Goal: Use online tool/utility

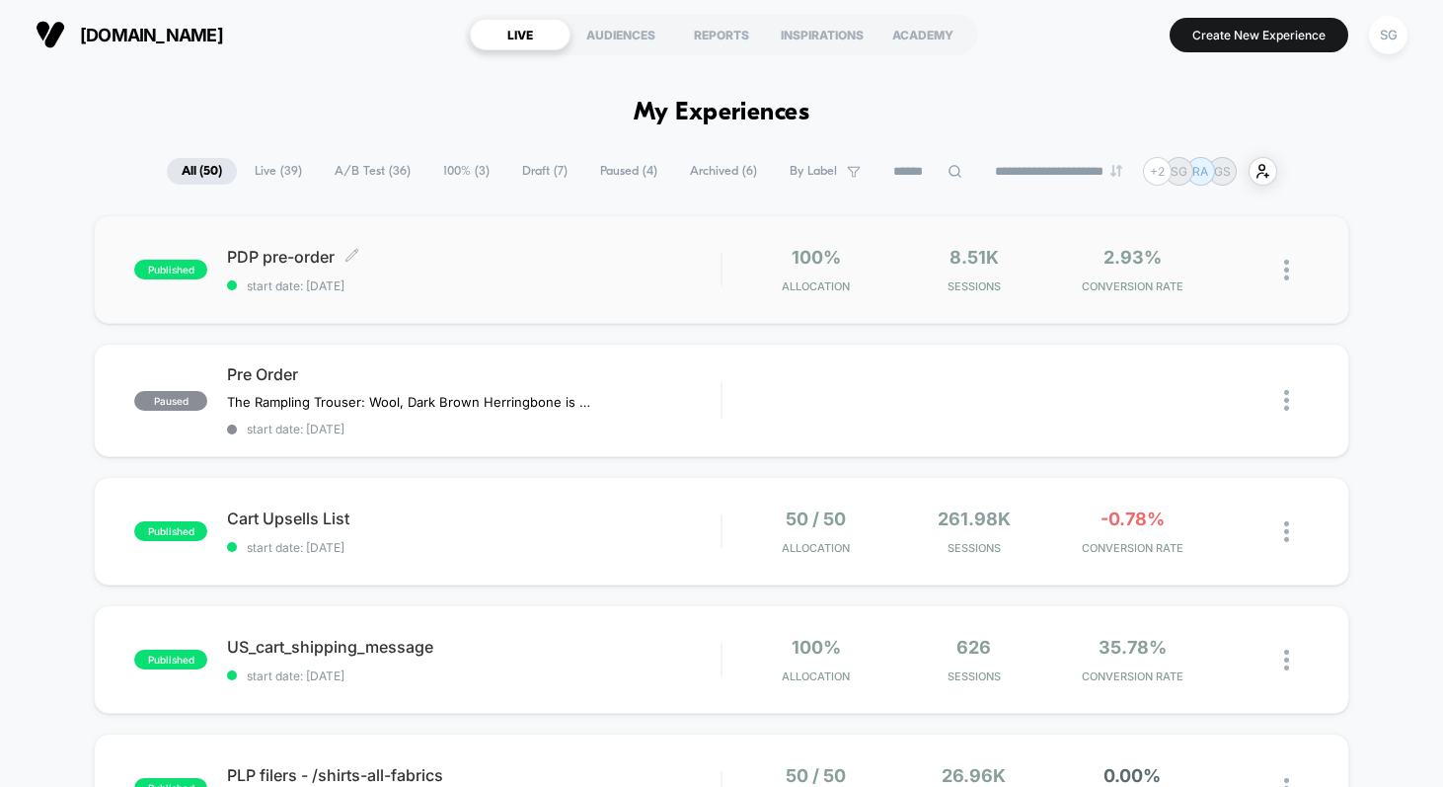
click at [619, 252] on span "PDP pre-order Click to edit experience details" at bounding box center [473, 257] width 493 height 20
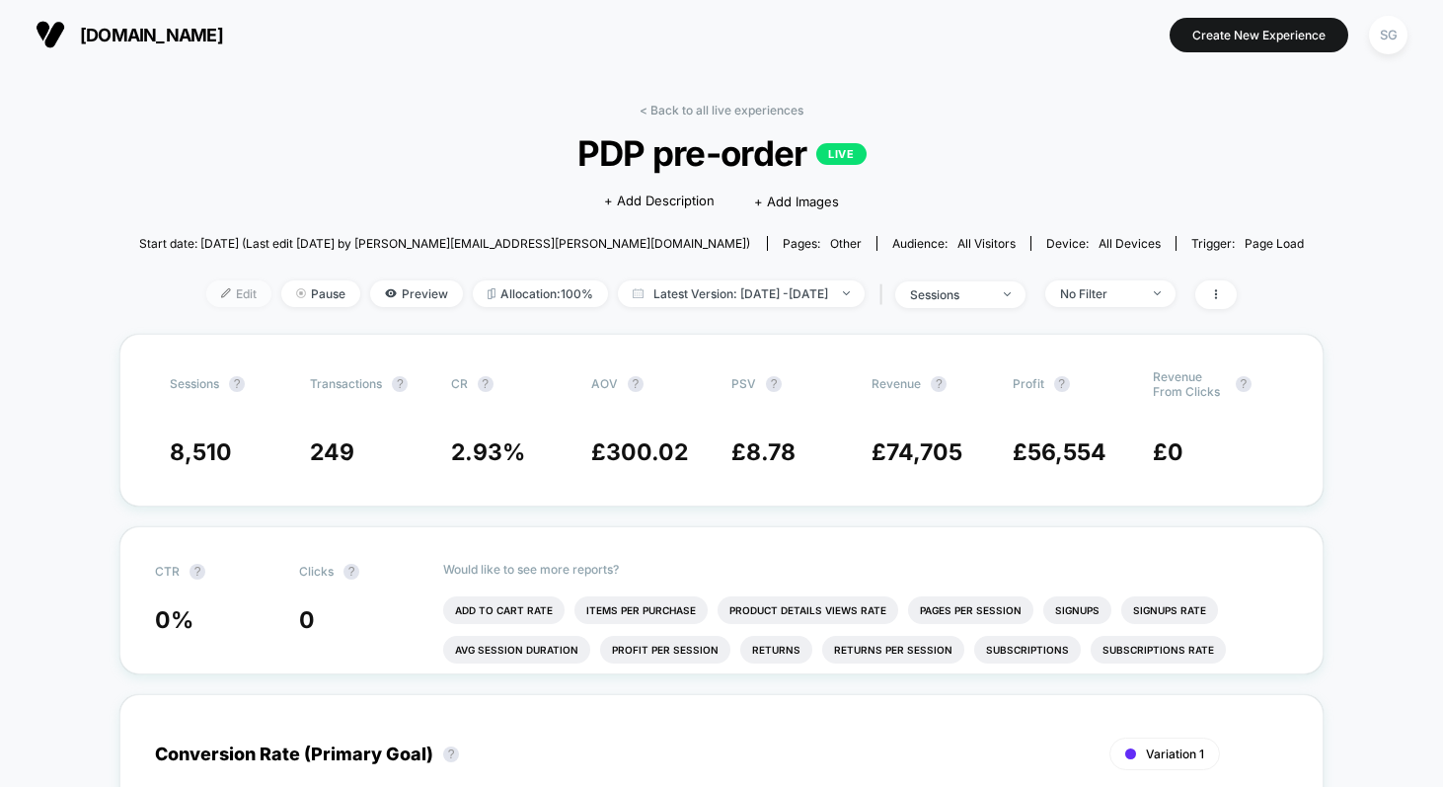
click at [221, 294] on img at bounding box center [226, 293] width 10 height 10
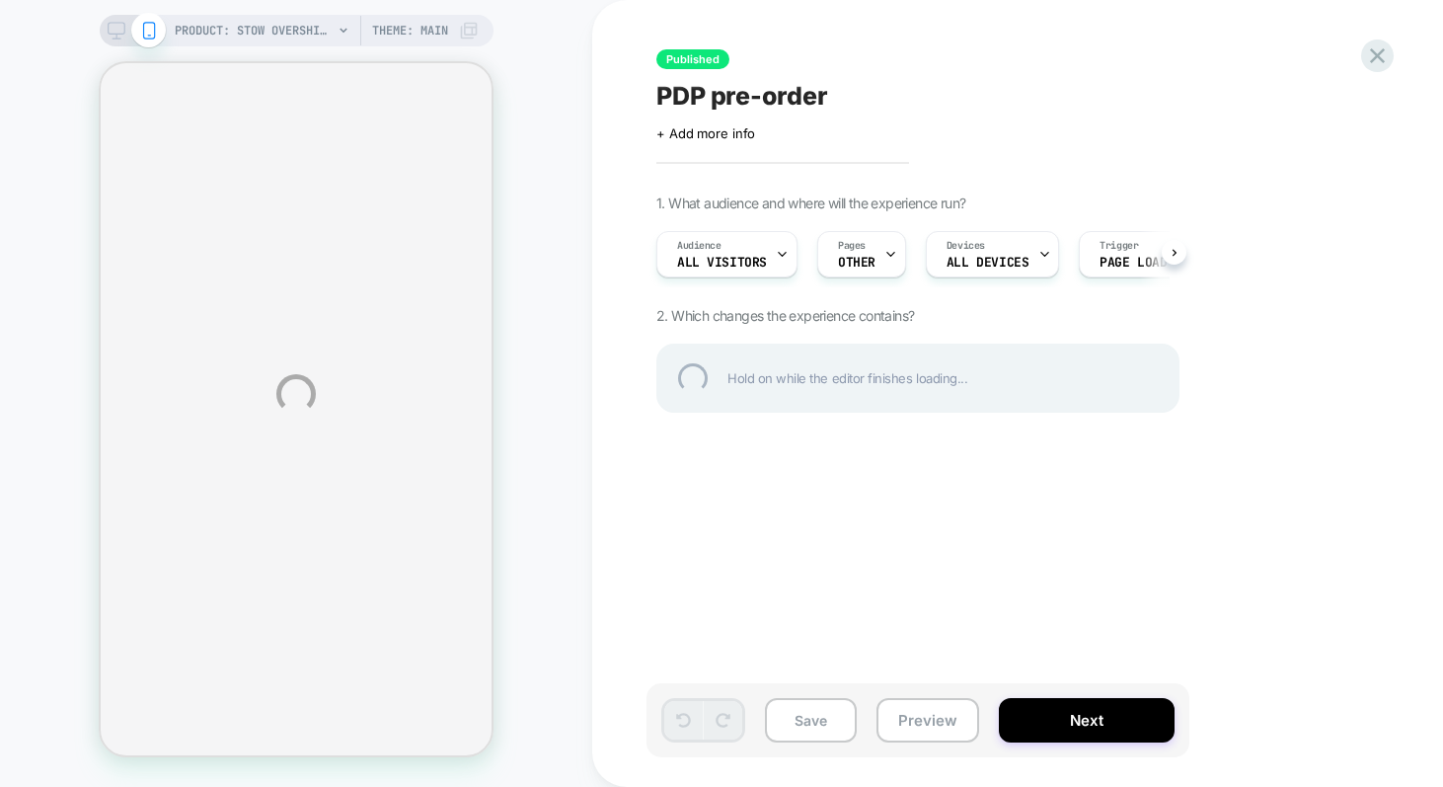
click at [883, 249] on div "PRODUCT: Stow Overshirt: Brushed Twill, Mocha PRODUCT: Stow Overshirt: Brushed …" at bounding box center [721, 393] width 1443 height 787
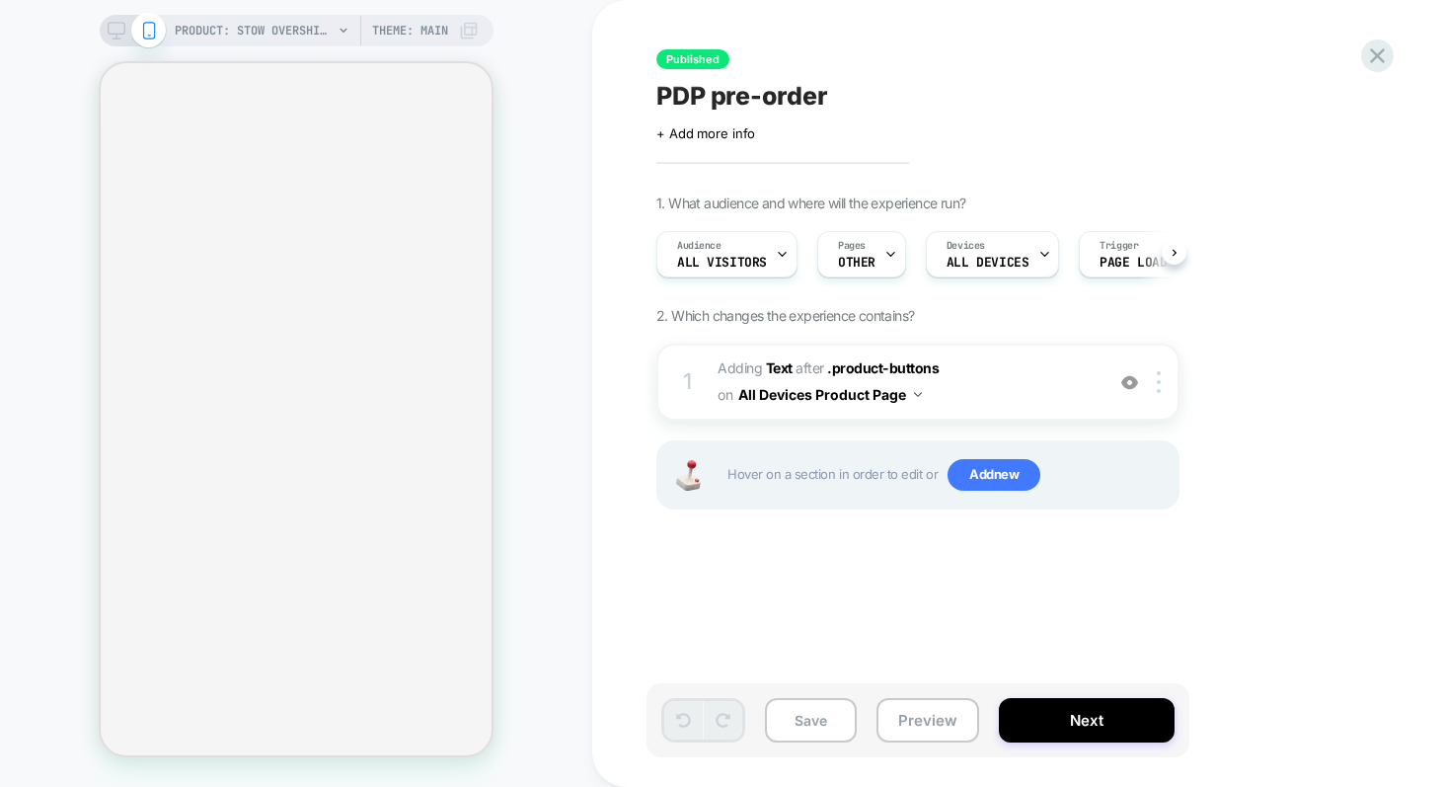
scroll to position [0, 1]
click at [883, 249] on icon at bounding box center [889, 254] width 13 height 13
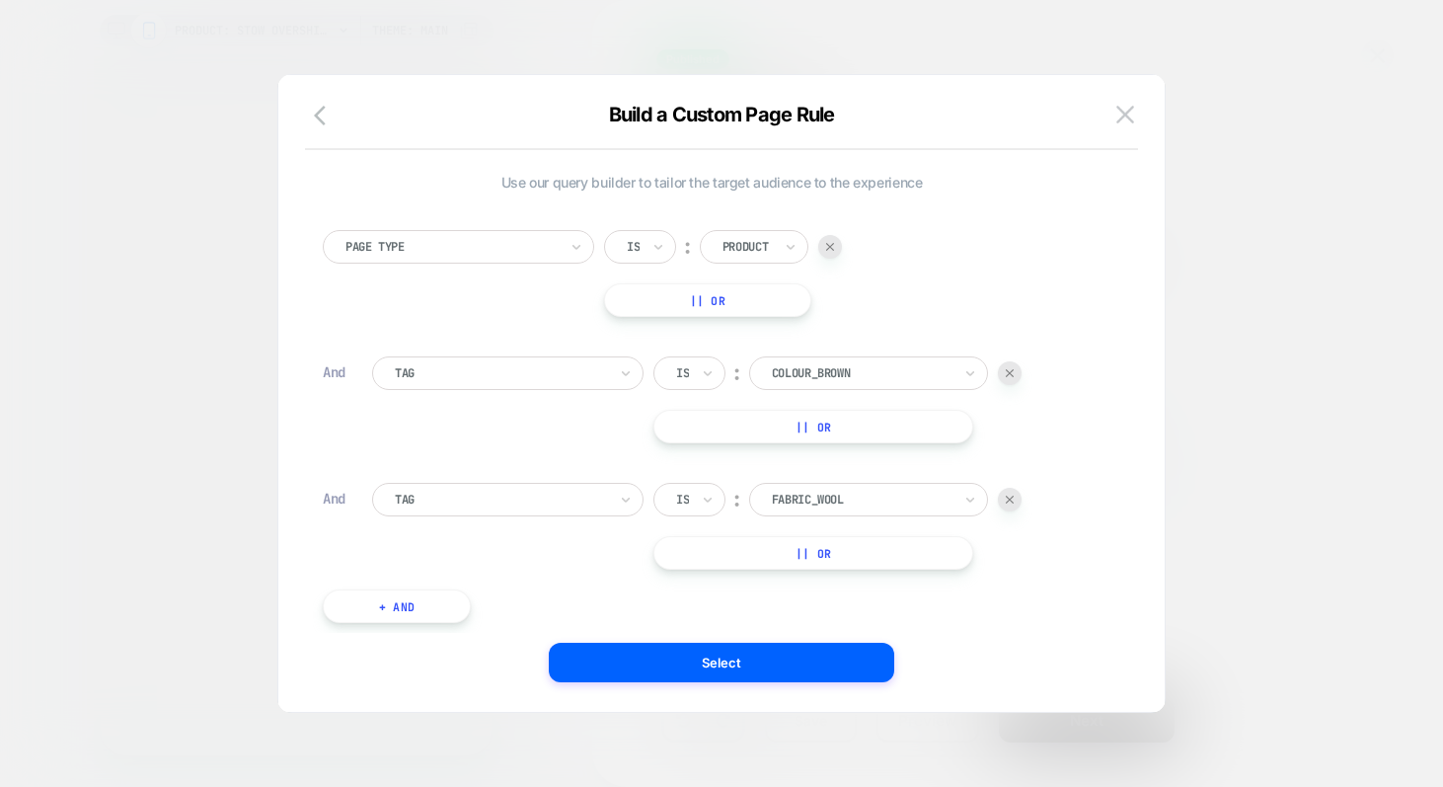
click at [1013, 367] on div at bounding box center [1010, 373] width 24 height 24
click at [1012, 375] on img at bounding box center [1010, 373] width 8 height 8
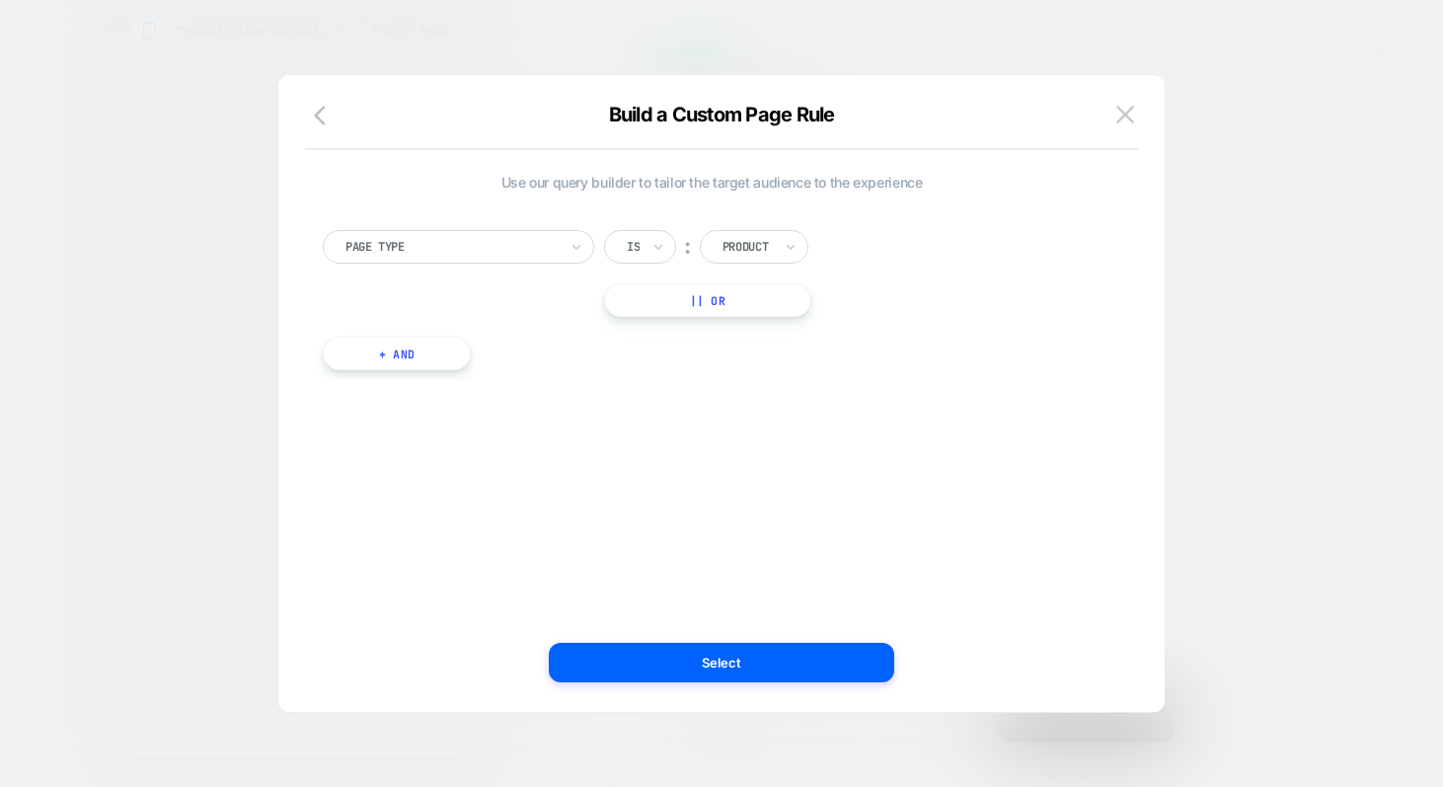
click at [437, 355] on button "+ And" at bounding box center [397, 354] width 148 height 34
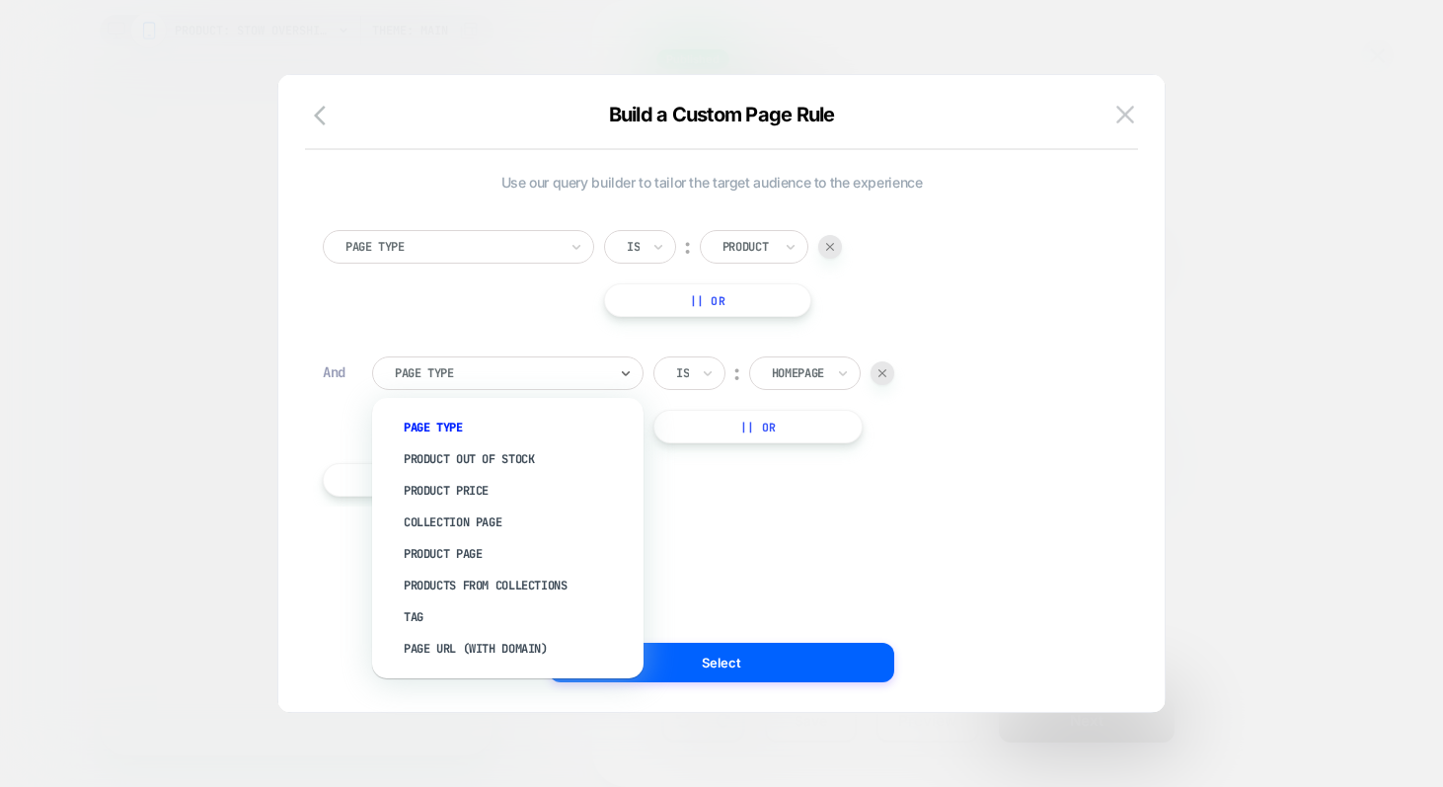
click at [546, 370] on div at bounding box center [501, 373] width 212 height 18
click at [475, 613] on div "Tag" at bounding box center [518, 617] width 252 height 32
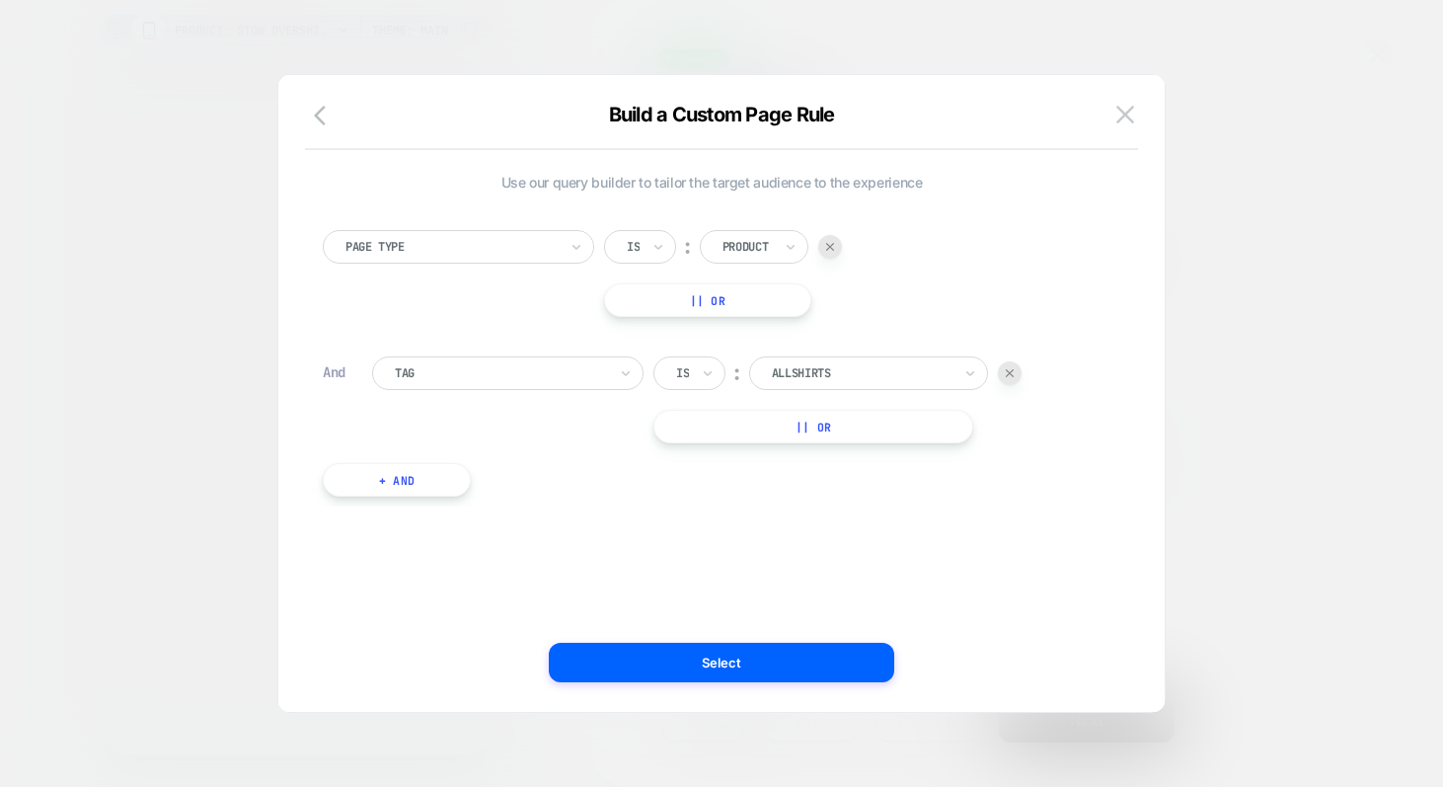
click at [532, 377] on div at bounding box center [501, 373] width 212 height 18
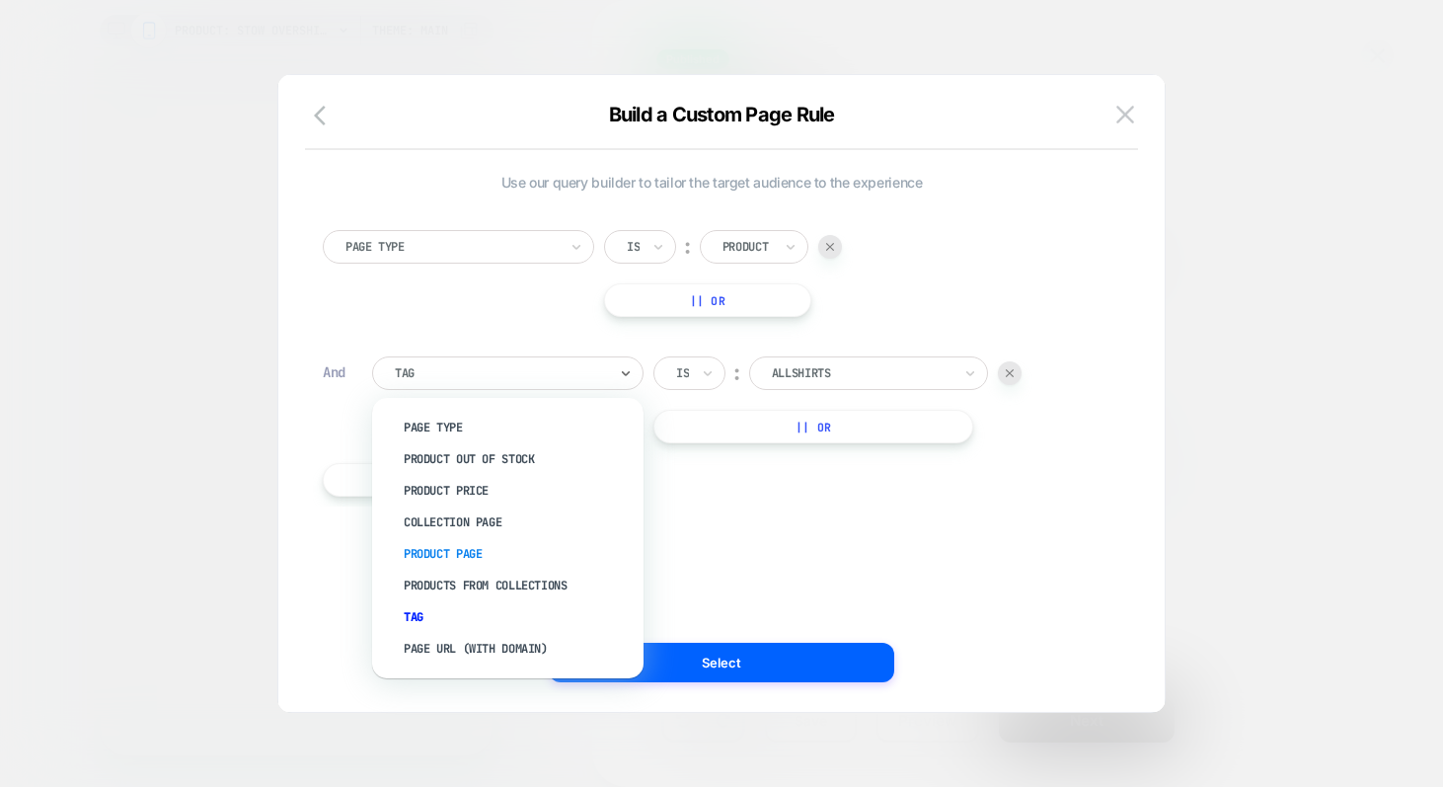
click at [469, 550] on div "Product Page" at bounding box center [518, 554] width 252 height 32
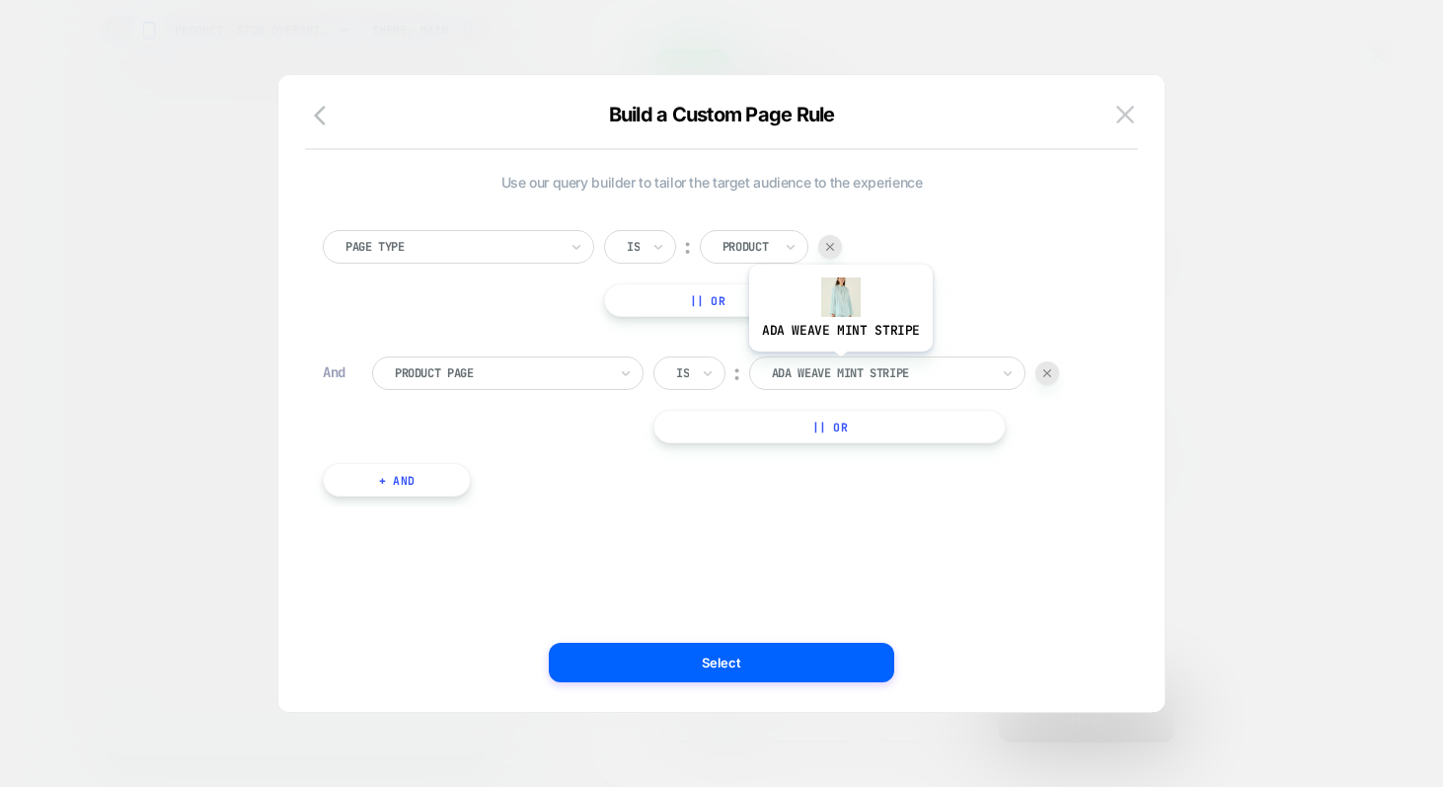
click at [838, 372] on div at bounding box center [880, 373] width 217 height 18
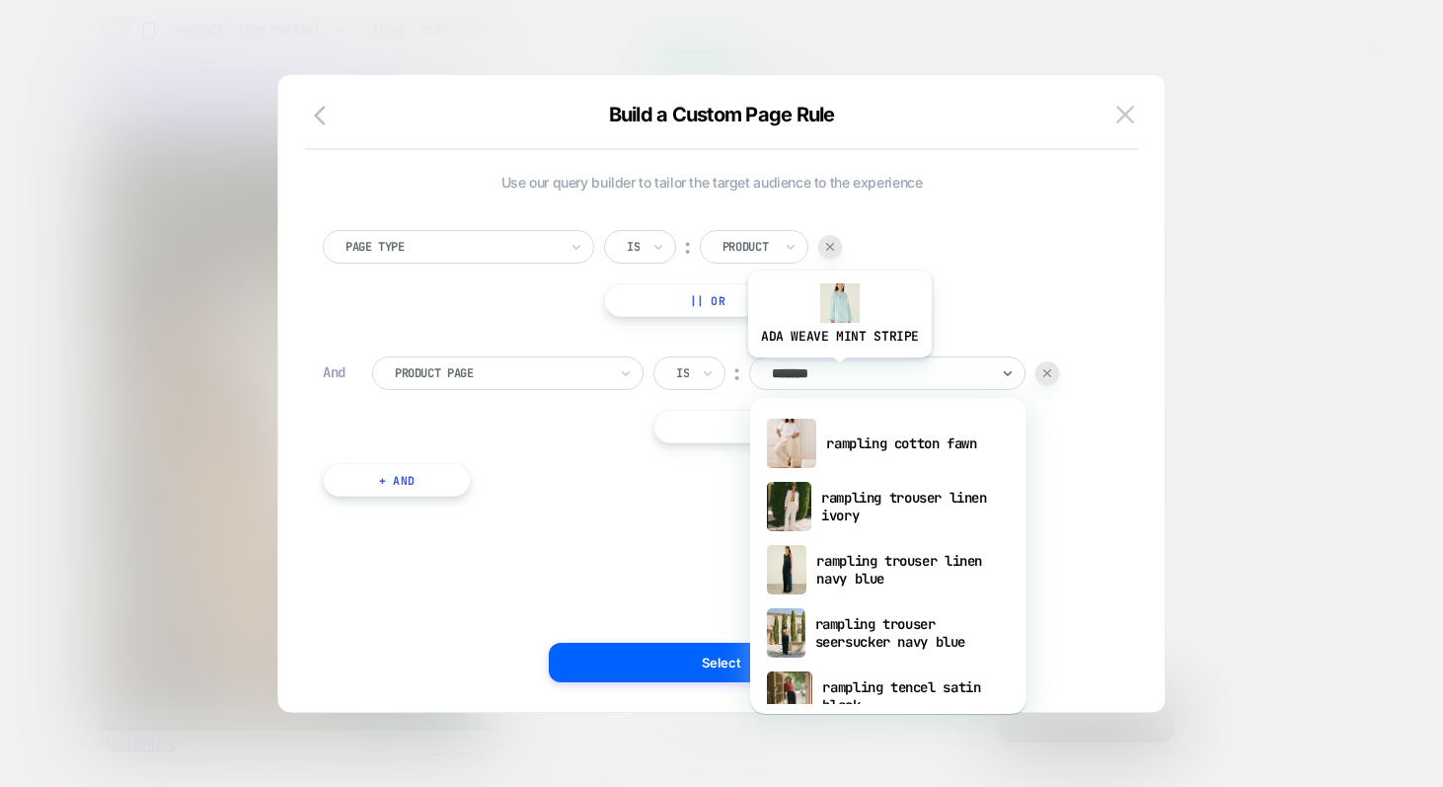
scroll to position [0, 0]
type input "********"
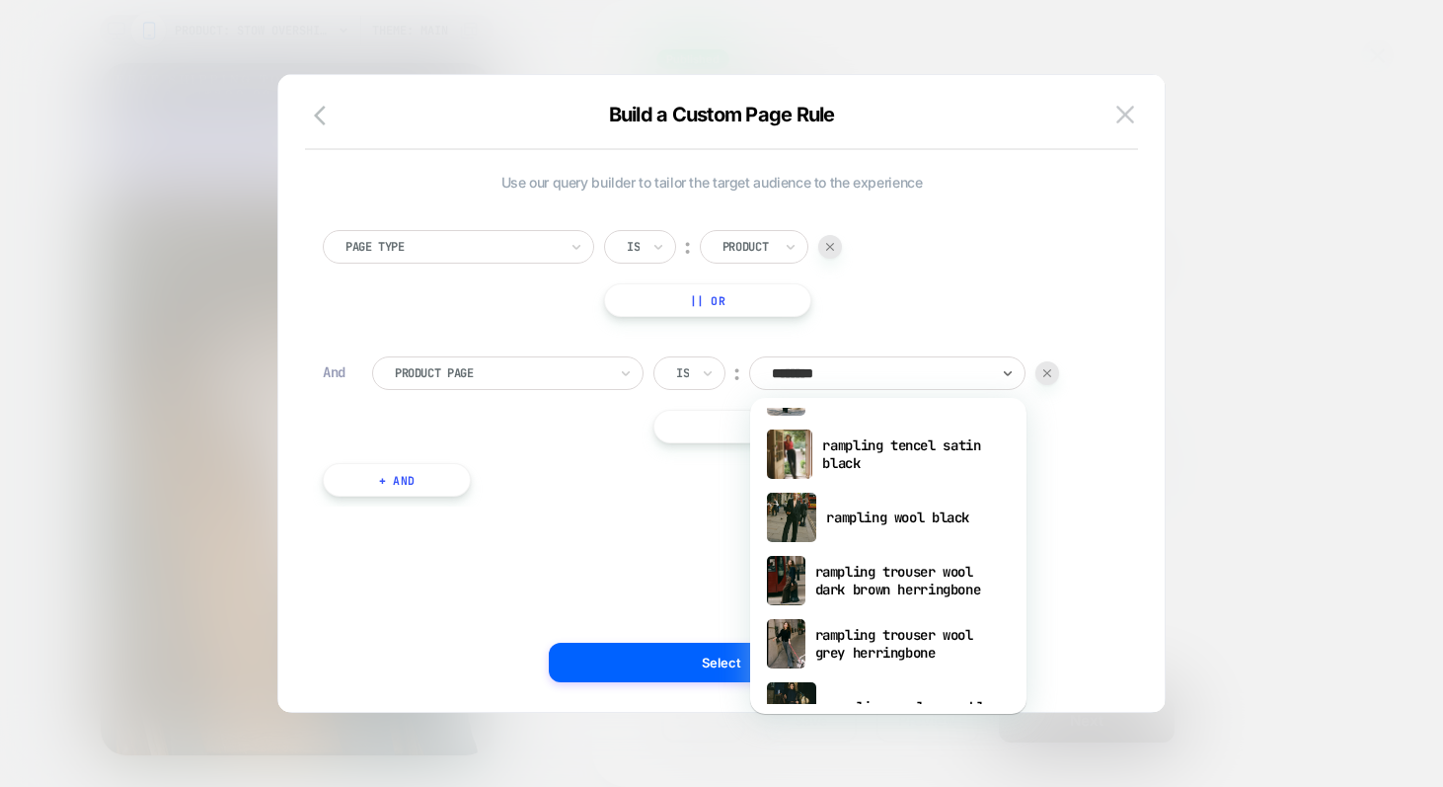
scroll to position [248, 0]
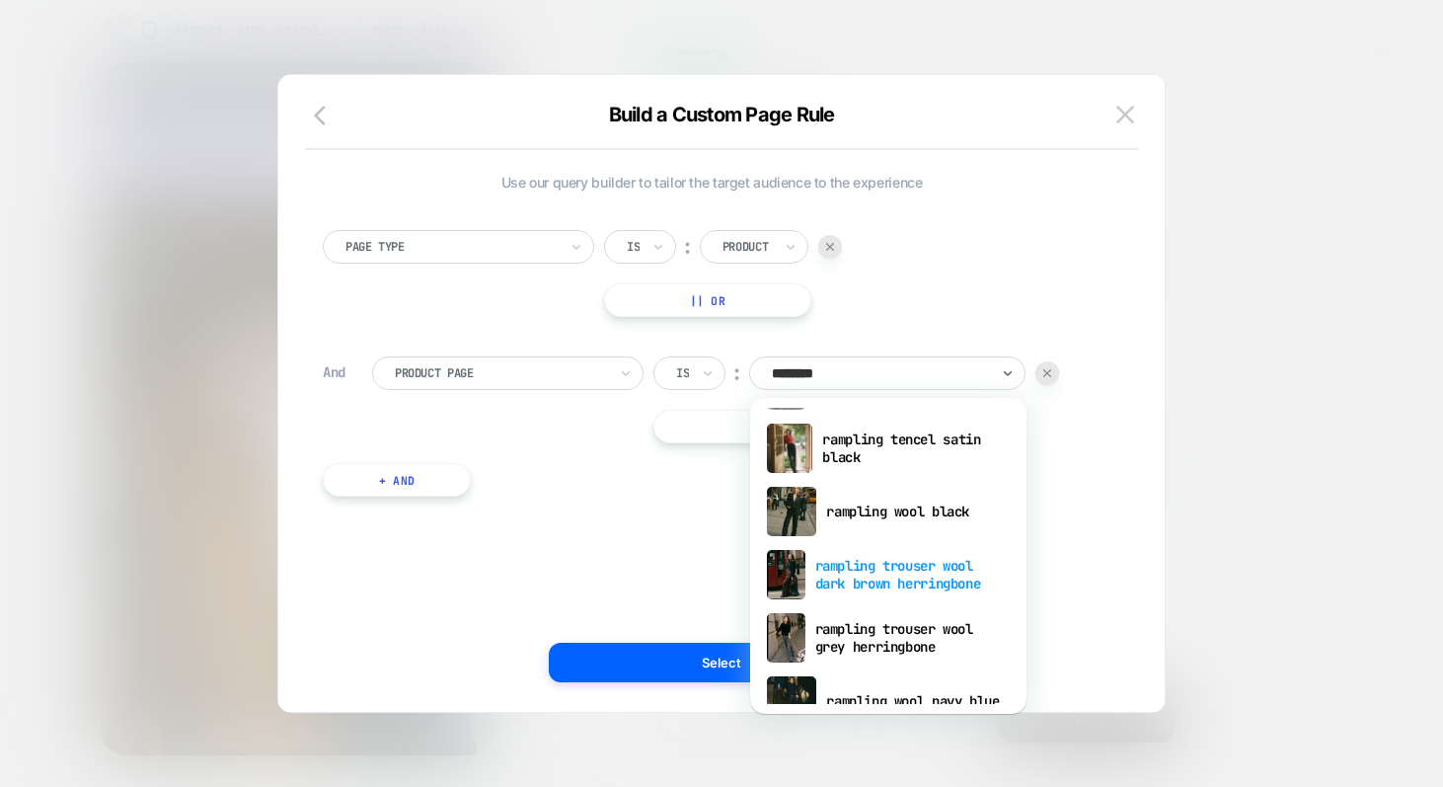
click at [899, 571] on div "rampling trouser wool dark brown herringbone" at bounding box center [888, 574] width 257 height 63
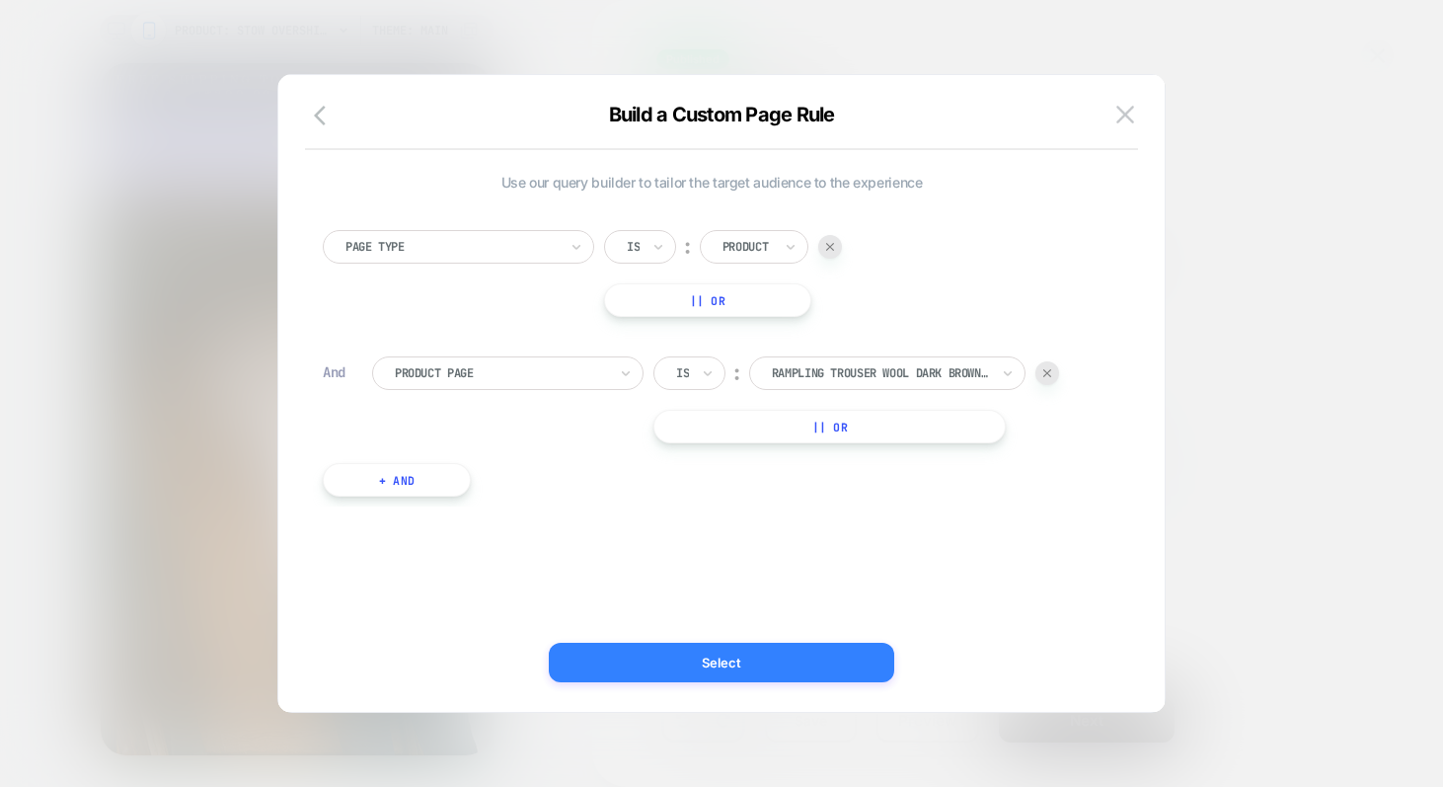
click at [751, 657] on button "Select" at bounding box center [721, 661] width 345 height 39
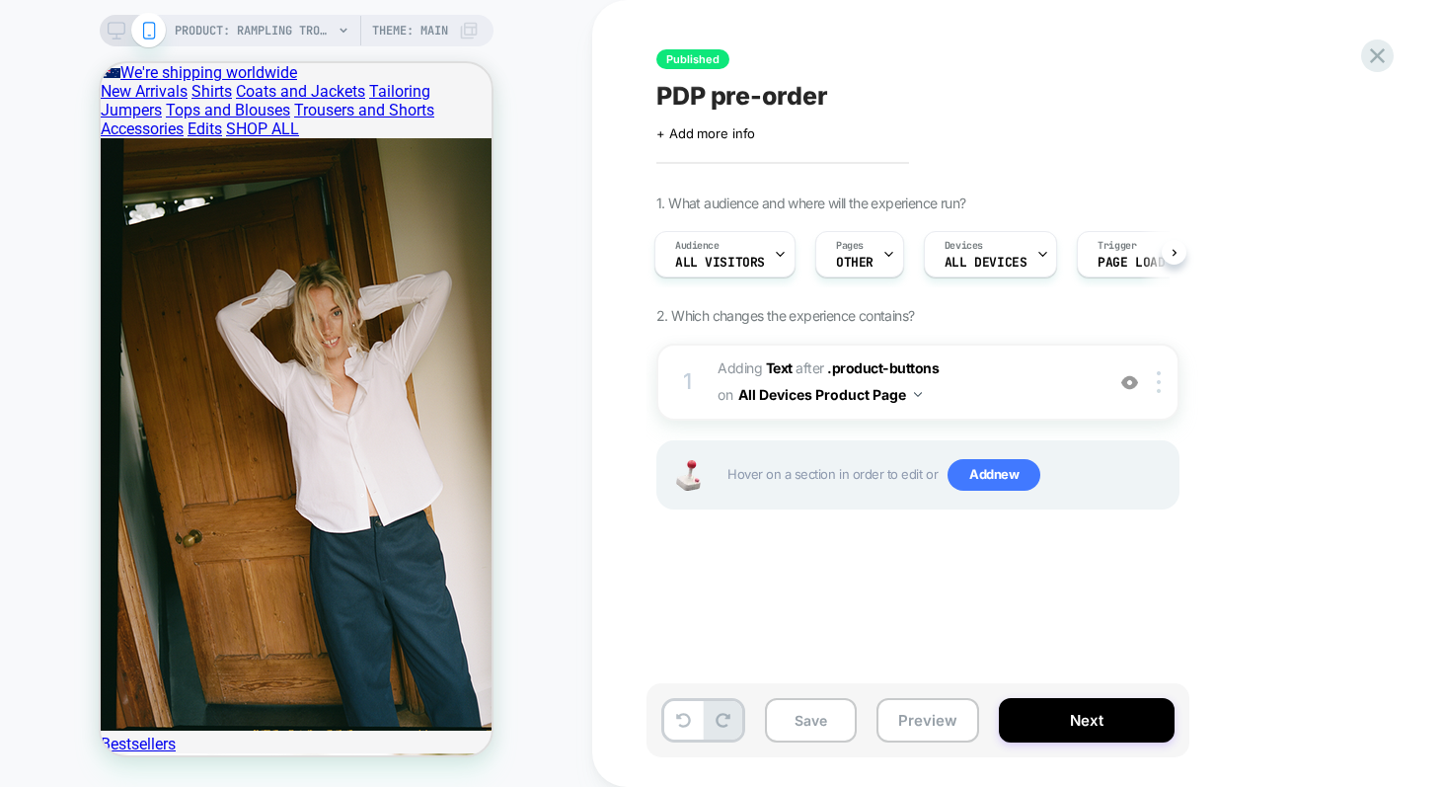
scroll to position [0, 0]
